Goal: Transaction & Acquisition: Subscribe to service/newsletter

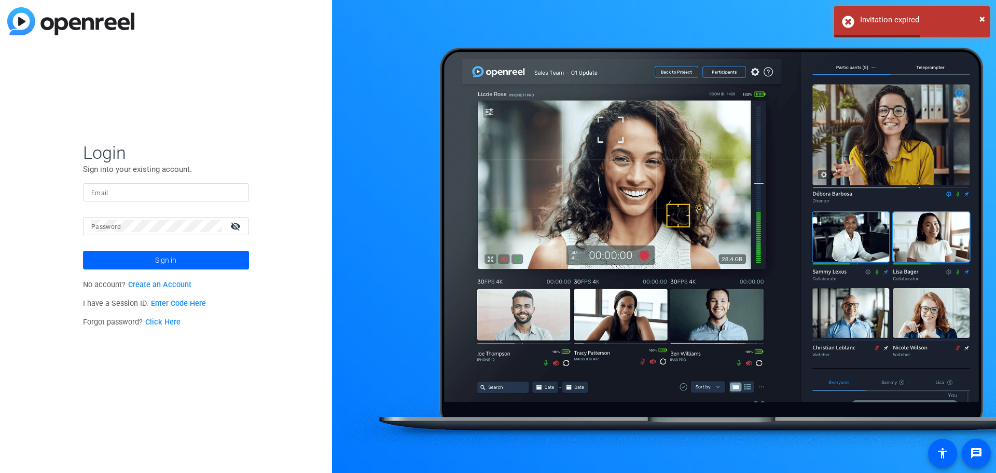
click at [169, 284] on link "Create an Account" at bounding box center [159, 284] width 63 height 9
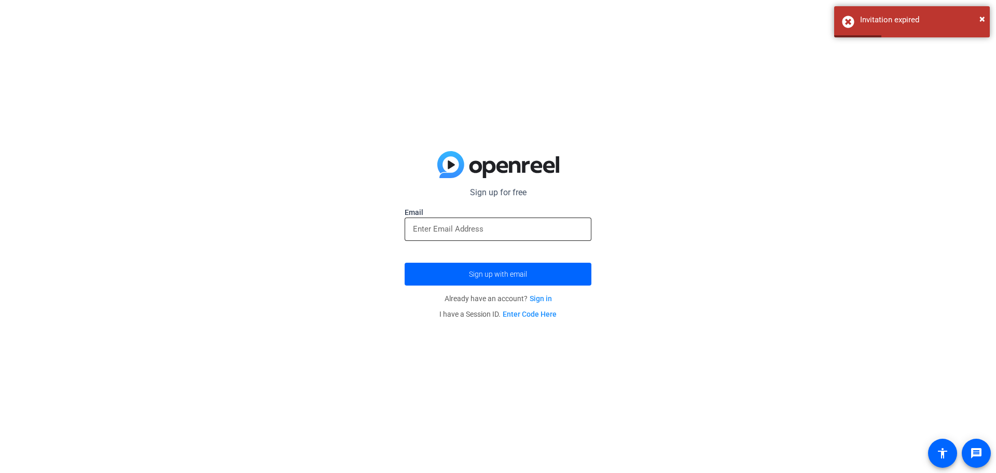
click at [537, 236] on div at bounding box center [498, 228] width 170 height 23
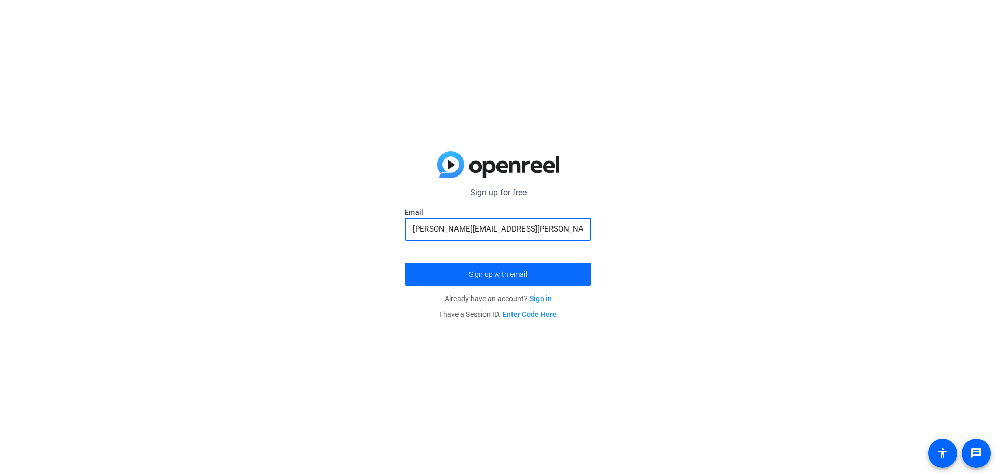
type input "[PERSON_NAME][EMAIL_ADDRESS][PERSON_NAME][PERSON_NAME][DOMAIN_NAME]"
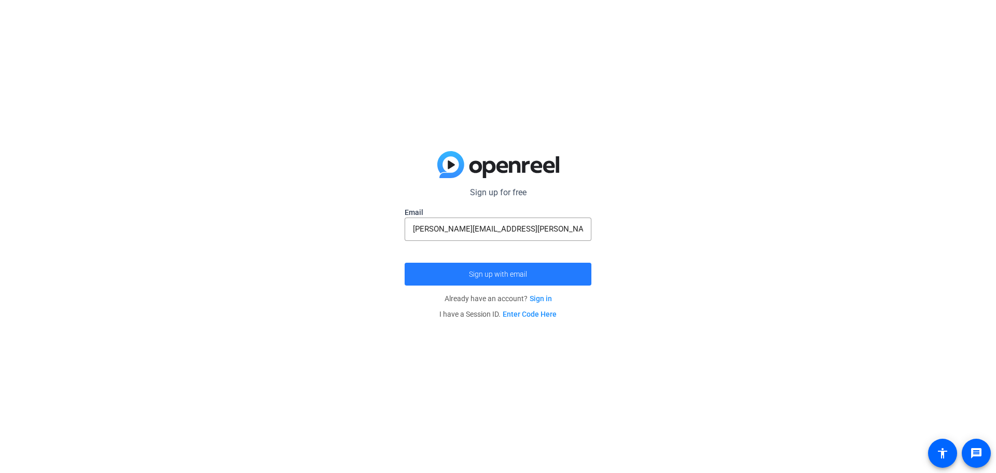
click at [524, 274] on span "Sign up with email" at bounding box center [498, 274] width 58 height 0
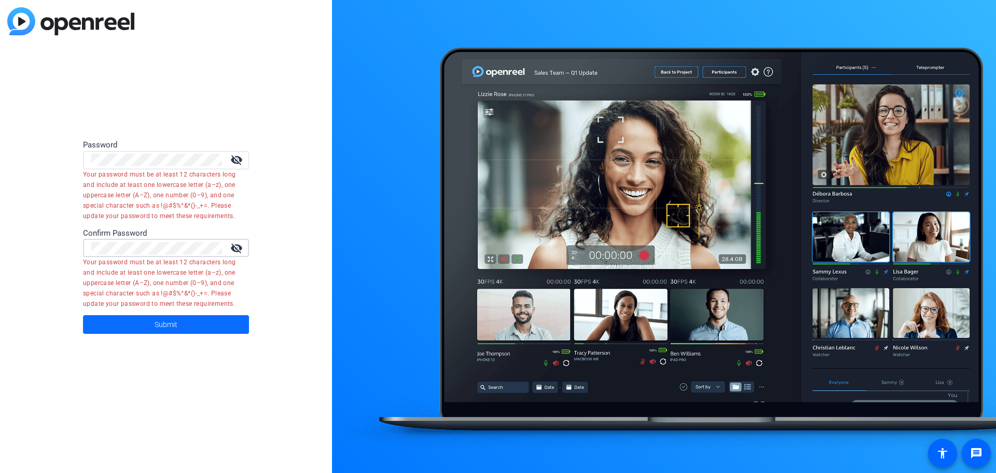
click at [187, 327] on span at bounding box center [166, 324] width 166 height 25
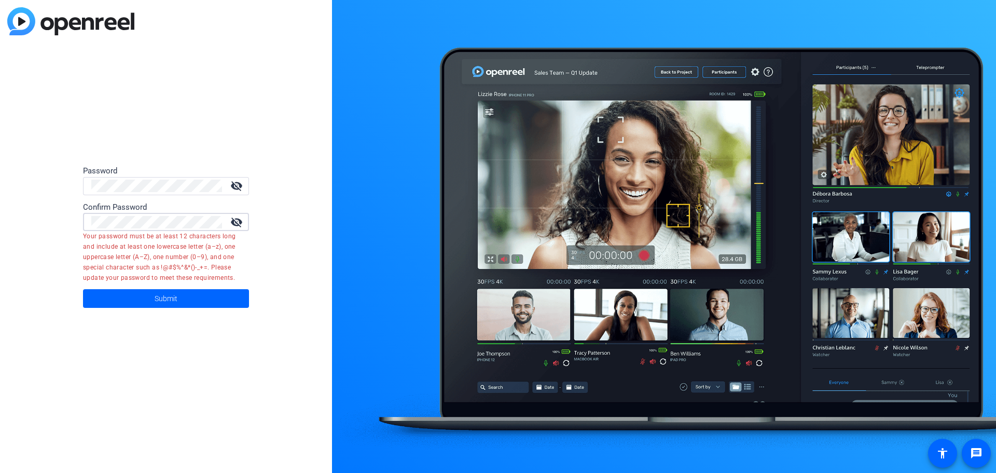
click at [1, 211] on div "Password visibility_off Confirm Password visibility_off Your password must be a…" at bounding box center [166, 236] width 332 height 473
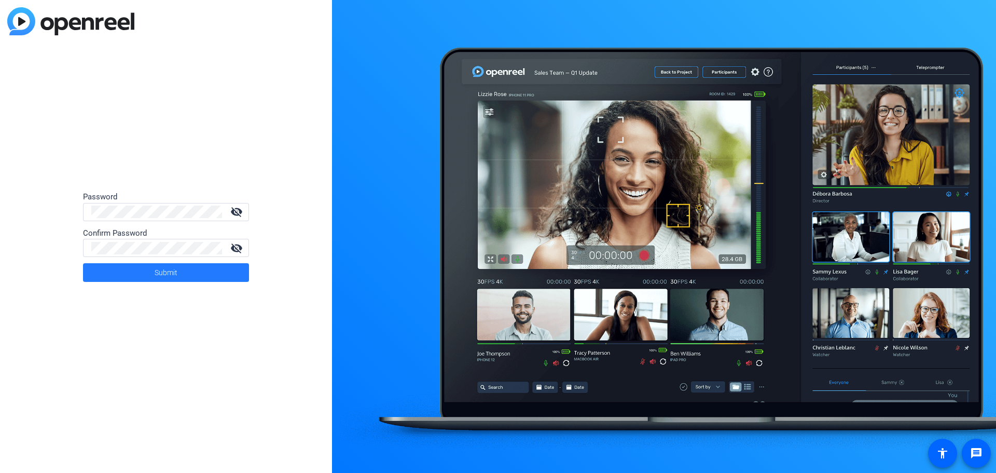
click at [230, 273] on span at bounding box center [166, 272] width 166 height 25
